Goal: Information Seeking & Learning: Understand process/instructions

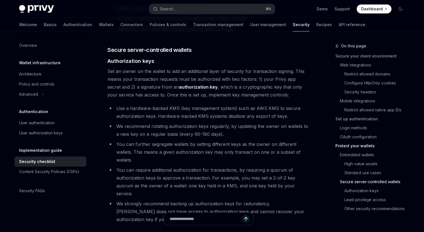
scroll to position [893, 0]
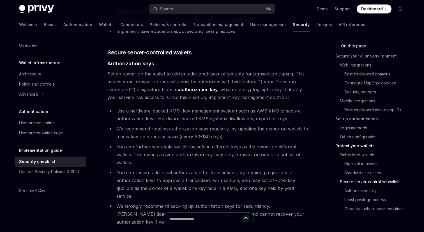
click at [157, 169] on li "You can require additional authorization for transactions, by requiring a quoru…" at bounding box center [208, 184] width 202 height 31
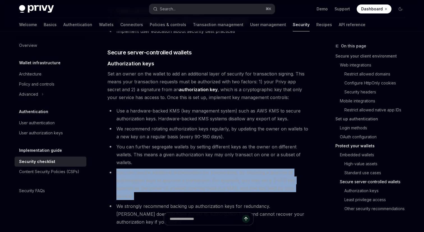
click at [157, 169] on li "You can require additional authorization for transactions, by requiring a quoru…" at bounding box center [208, 184] width 202 height 31
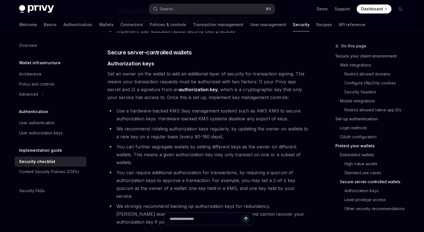
click at [159, 107] on li "Use a hardware-backed KMS (key management system) such as AWS KMS to secure aut…" at bounding box center [208, 115] width 202 height 16
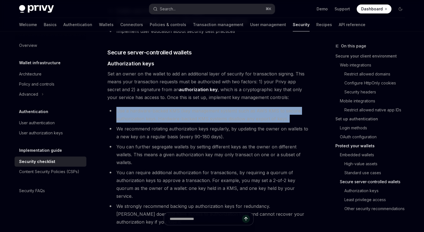
click at [159, 107] on li "Use a hardware-backed KMS (key management system) such as AWS KMS to secure aut…" at bounding box center [208, 115] width 202 height 16
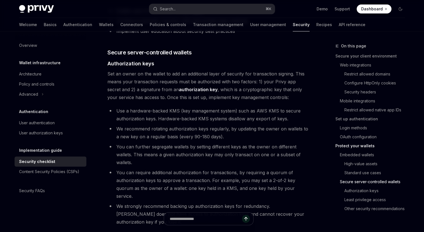
click at [164, 125] on li "We recommend rotating authorization keys regularly, by updating the owner on wa…" at bounding box center [208, 133] width 202 height 16
